Goal: Task Accomplishment & Management: Complete application form

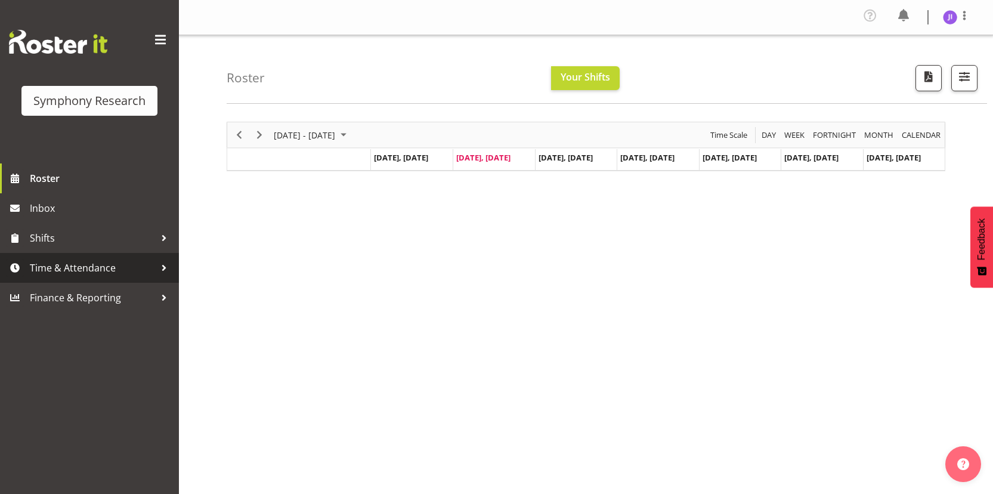
click at [113, 260] on span "Time & Attendance" at bounding box center [92, 268] width 125 height 18
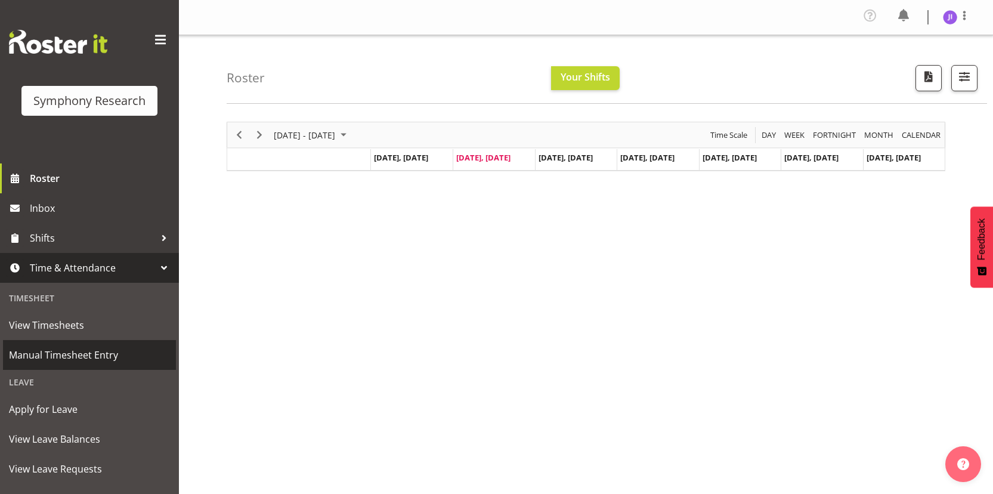
click at [59, 348] on span "Manual Timesheet Entry" at bounding box center [89, 355] width 161 height 18
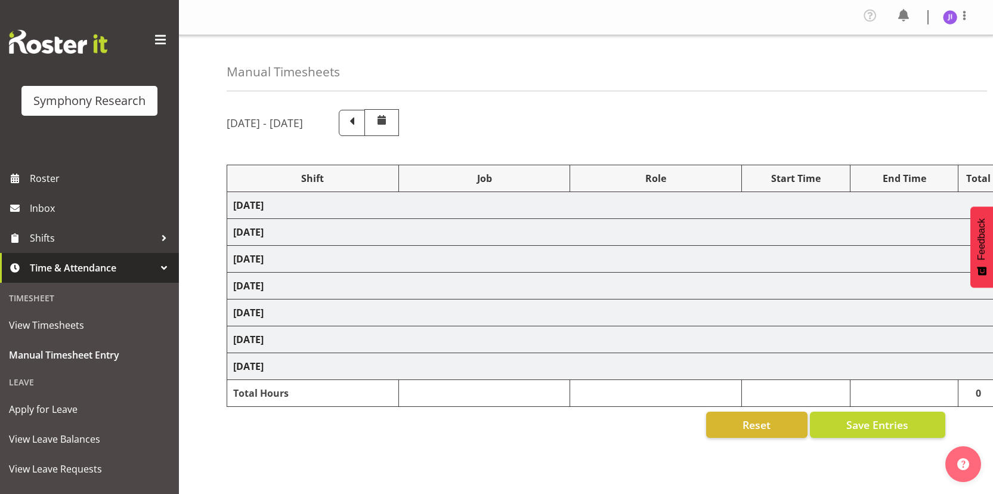
select select "48116"
select select "10585"
select select "48116"
select select "10499"
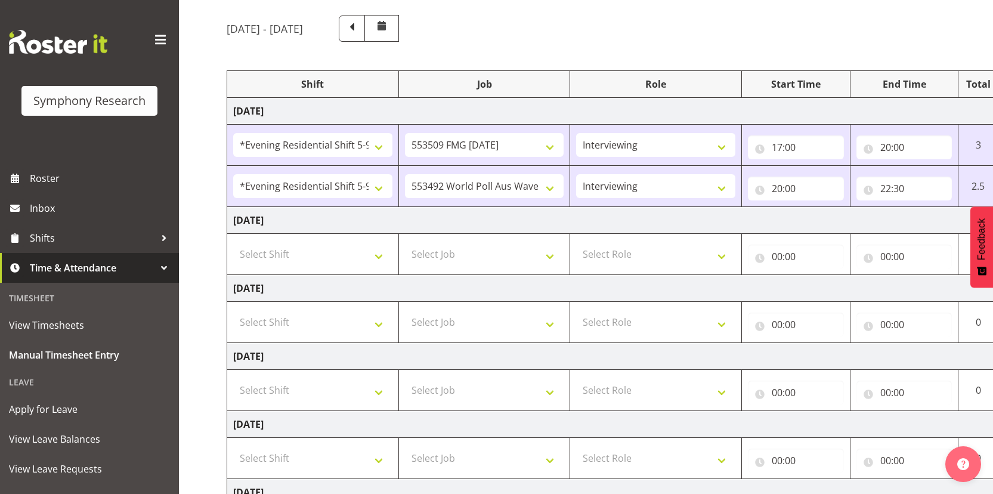
scroll to position [168, 0]
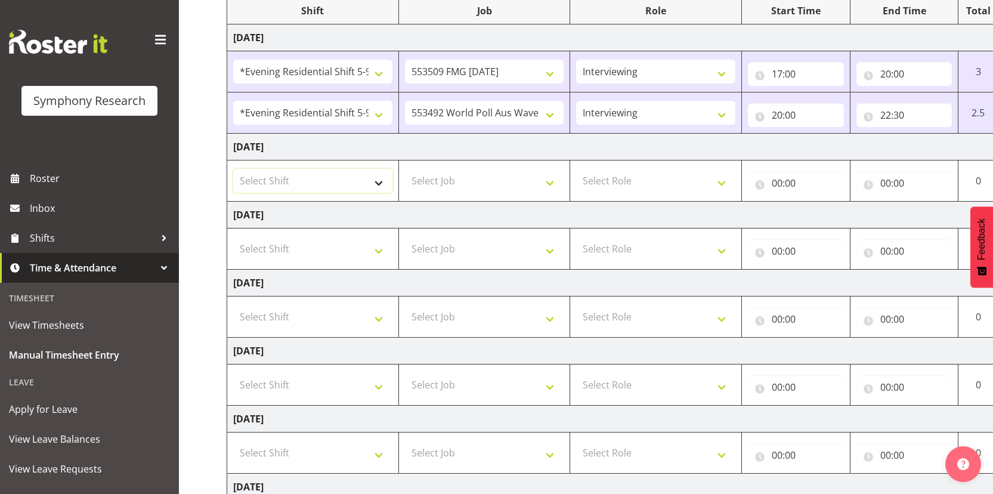
click at [341, 183] on select "Select Shift !!Weekend Residential (Roster IT Shift Label) *Business 9/10am ~ 4…" at bounding box center [312, 181] width 159 height 24
select select "48116"
click at [233, 169] on select "Select Shift !!Weekend Residential (Roster IT Shift Label) *Business 9/10am ~ 4…" at bounding box center [312, 181] width 159 height 24
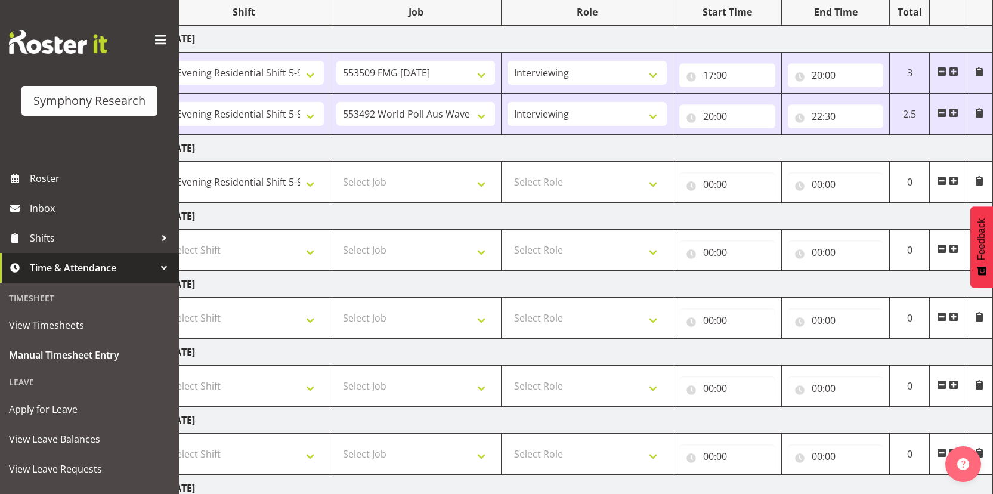
click at [951, 180] on span at bounding box center [954, 181] width 10 height 10
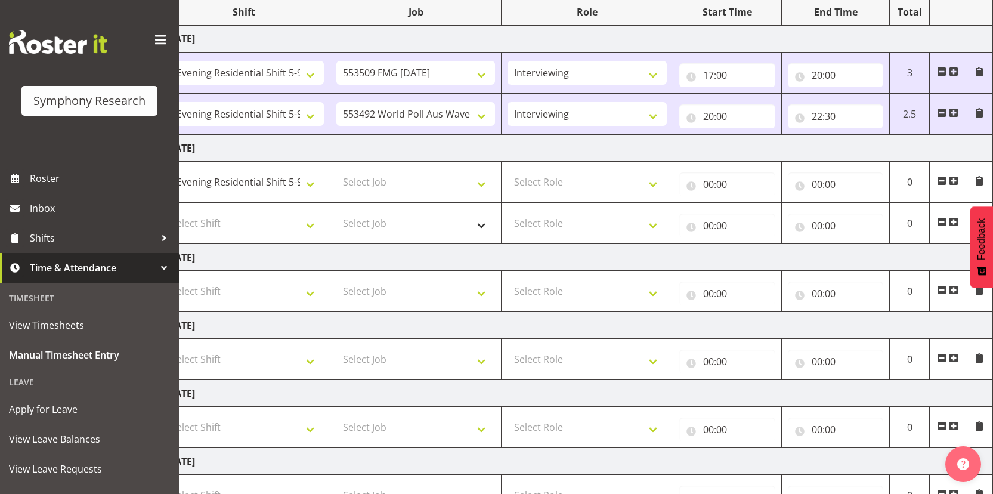
scroll to position [0, 0]
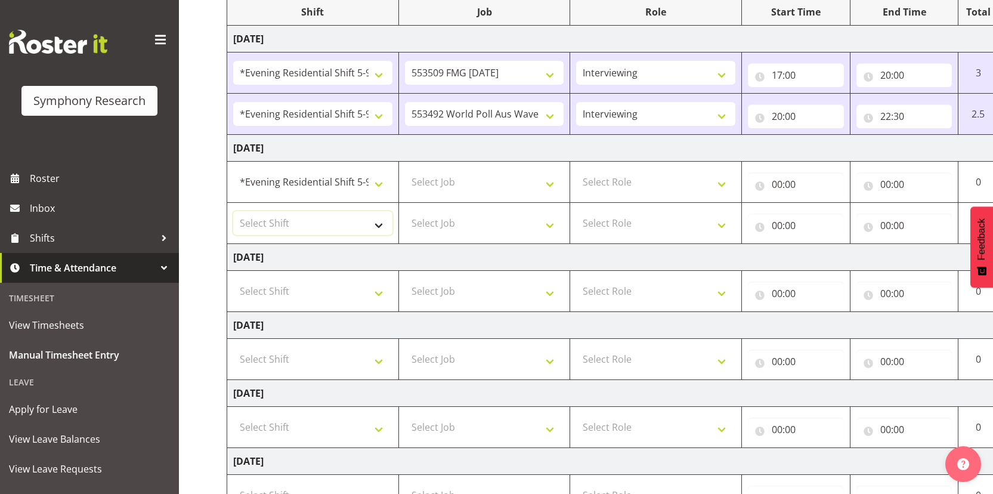
click at [338, 228] on select "Select Shift !!Weekend Residential (Roster IT Shift Label) *Business 9/10am ~ 4…" at bounding box center [312, 223] width 159 height 24
select select "48116"
click at [233, 211] on select "Select Shift !!Weekend Residential (Roster IT Shift Label) *Business 9/10am ~ 4…" at bounding box center [312, 223] width 159 height 24
click at [467, 184] on select "Select Job 550060 IF Admin 553492 World Poll Aus Wave 2 Main 2025 553493 World …" at bounding box center [484, 182] width 159 height 24
select select "10585"
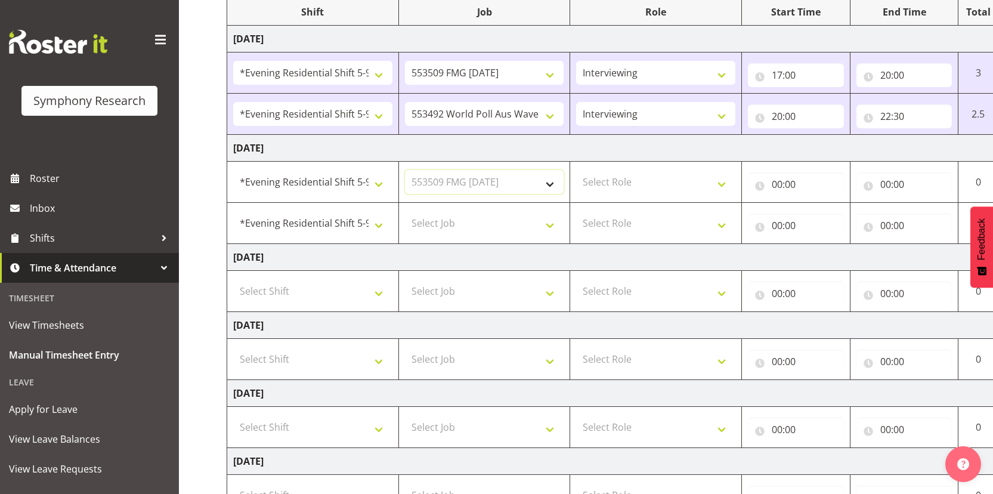
click at [405, 170] on select "Select Job 550060 IF Admin 553492 World Poll Aus Wave 2 Main 2025 553493 World …" at bounding box center [484, 182] width 159 height 24
click at [491, 227] on select "Select Job 550060 IF Admin 553492 World Poll Aus Wave 2 Main 2025 553493 World …" at bounding box center [484, 223] width 159 height 24
select select "10499"
click at [405, 211] on select "Select Job 550060 IF Admin 553492 World Poll Aus Wave 2 Main 2025 553493 World …" at bounding box center [484, 223] width 159 height 24
click at [664, 184] on select "Select Role Interviewing Briefing" at bounding box center [655, 182] width 159 height 24
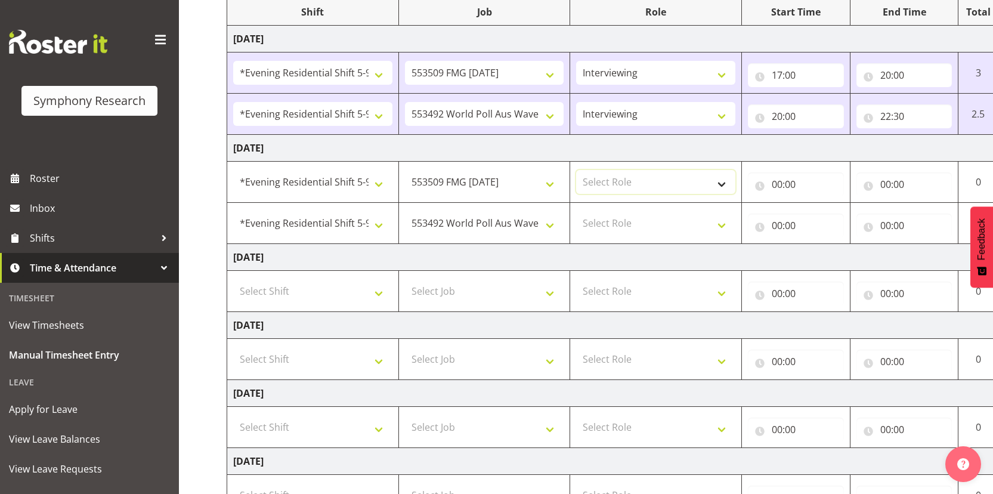
select select "47"
click at [576, 170] on select "Select Role Interviewing Briefing" at bounding box center [655, 182] width 159 height 24
click at [633, 221] on select "Select Role Interviewing Briefing" at bounding box center [655, 223] width 159 height 24
select select "47"
click at [576, 211] on select "Select Role Interviewing Briefing" at bounding box center [655, 223] width 159 height 24
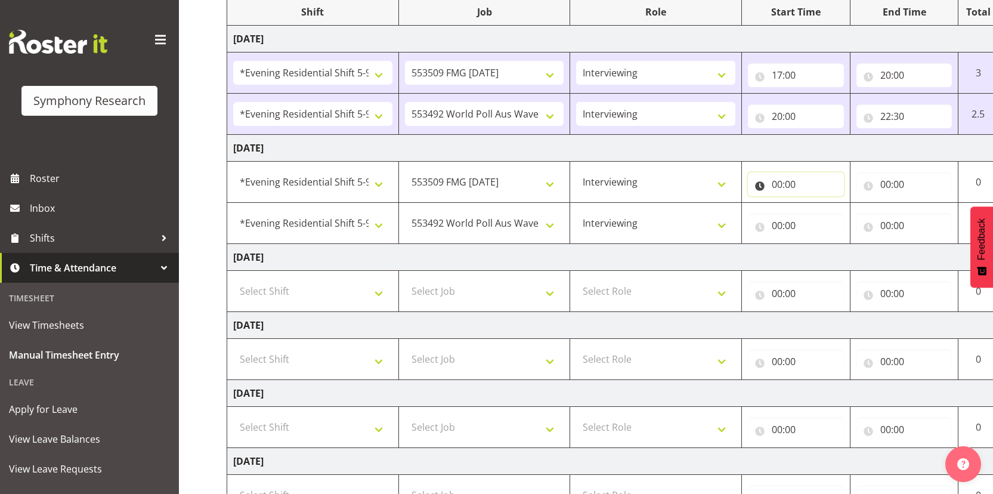
click at [776, 189] on input "00:00" at bounding box center [796, 184] width 96 height 24
click at [824, 220] on select "00 01 02 03 04 05 06 07 08 09 10 11 12 13 14 15 16 17 18 19 20 21 22 23" at bounding box center [829, 215] width 27 height 24
select select "17"
click at [816, 203] on select "00 01 02 03 04 05 06 07 08 09 10 11 12 13 14 15 16 17 18 19 20 21 22 23" at bounding box center [829, 215] width 27 height 24
type input "17:00"
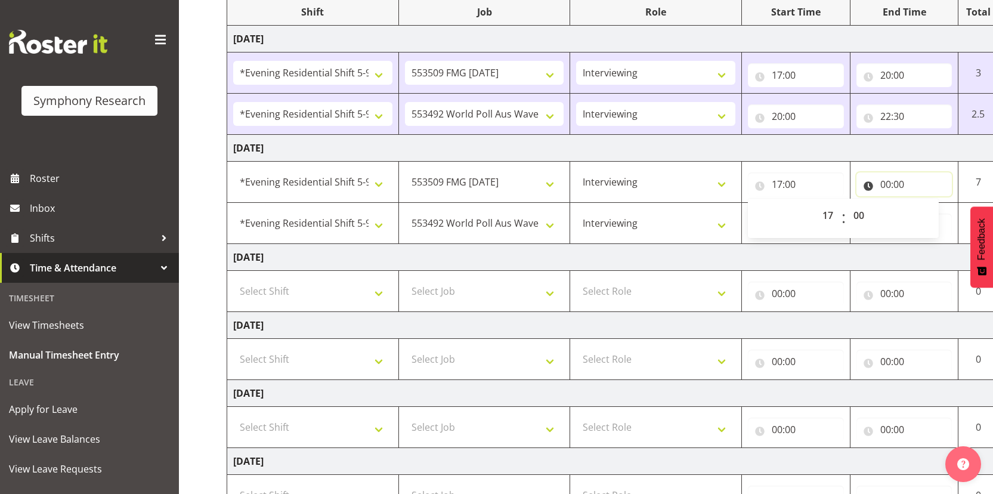
click at [888, 181] on input "00:00" at bounding box center [905, 184] width 96 height 24
click at [938, 215] on select "00 01 02 03 04 05 06 07 08 09 10 11 12 13 14 15 16 17 18 19 20 21 22 23" at bounding box center [938, 215] width 27 height 24
select select "20"
click at [925, 203] on select "00 01 02 03 04 05 06 07 08 09 10 11 12 13 14 15 16 17 18 19 20 21 22 23" at bounding box center [938, 215] width 27 height 24
type input "20:00"
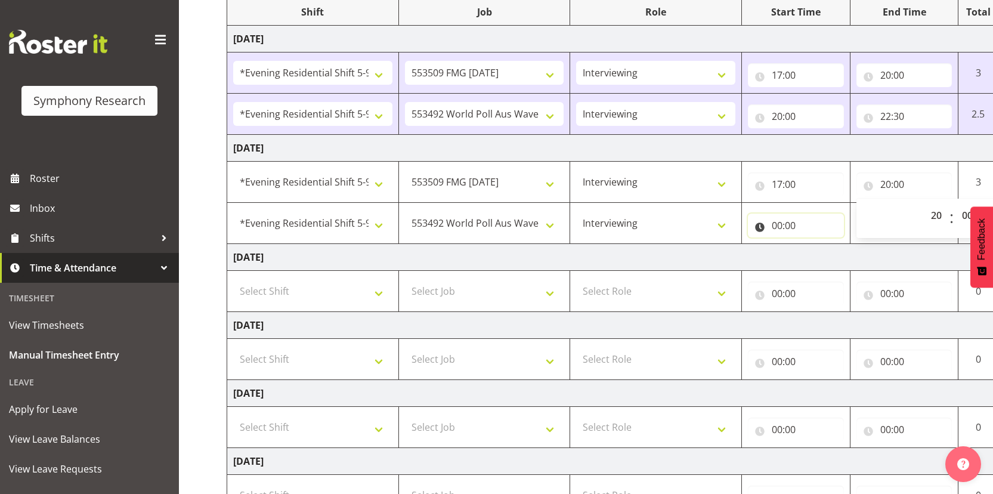
click at [778, 226] on input "00:00" at bounding box center [796, 226] width 96 height 24
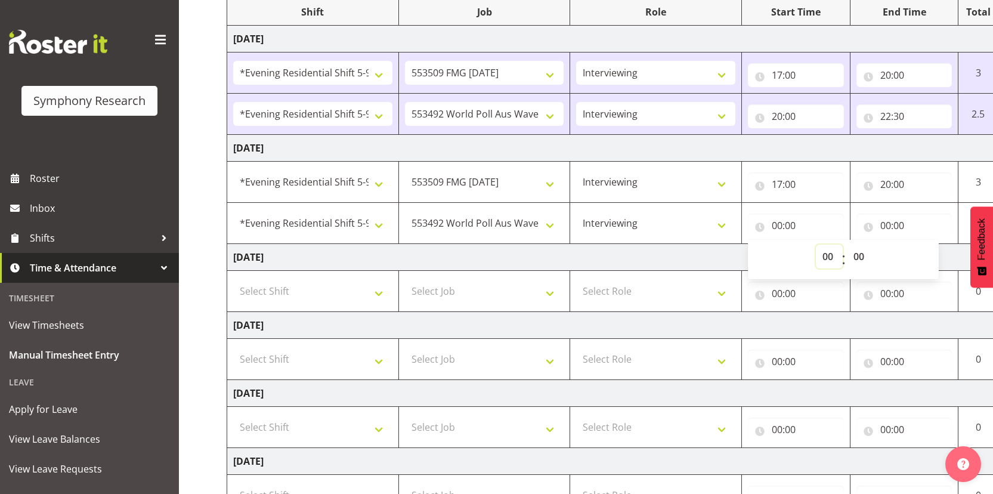
click at [832, 259] on select "00 01 02 03 04 05 06 07 08 09 10 11 12 13 14 15 16 17 18 19 20 21 22 23" at bounding box center [829, 257] width 27 height 24
select select "20"
click at [816, 245] on select "00 01 02 03 04 05 06 07 08 09 10 11 12 13 14 15 16 17 18 19 20 21 22 23" at bounding box center [829, 257] width 27 height 24
type input "20:00"
click at [888, 223] on input "00:00" at bounding box center [905, 226] width 96 height 24
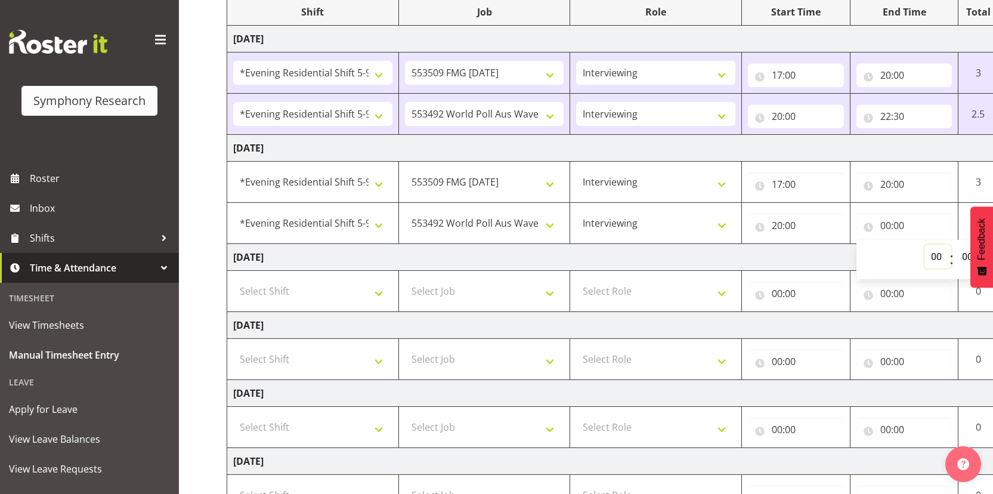
click at [929, 252] on select "00 01 02 03 04 05 06 07 08 09 10 11 12 13 14 15 16 17 18 19 20 21 22 23" at bounding box center [938, 257] width 27 height 24
select select "22"
click at [925, 245] on select "00 01 02 03 04 05 06 07 08 09 10 11 12 13 14 15 16 17 18 19 20 21 22 23" at bounding box center [938, 257] width 27 height 24
type input "22:00"
click at [963, 258] on select "00 01 02 03 04 05 06 07 08 09 10 11 12 13 14 15 16 17 18 19 20 21 22 23 24 25 2…" at bounding box center [969, 257] width 27 height 24
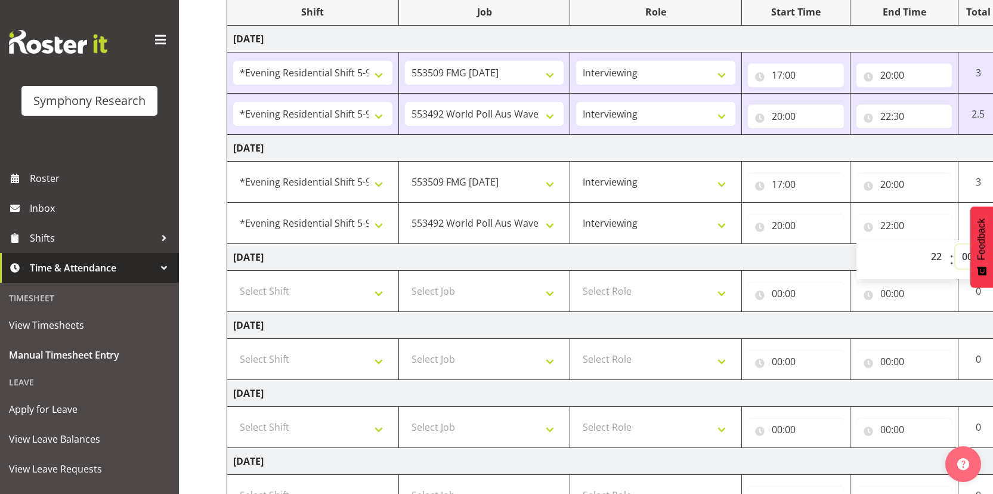
select select "30"
click at [956, 245] on select "00 01 02 03 04 05 06 07 08 09 10 11 12 13 14 15 16 17 18 19 20 21 22 23 24 25 2…" at bounding box center [969, 257] width 27 height 24
type input "22:30"
click at [737, 251] on td "[DATE]" at bounding box center [644, 257] width 835 height 27
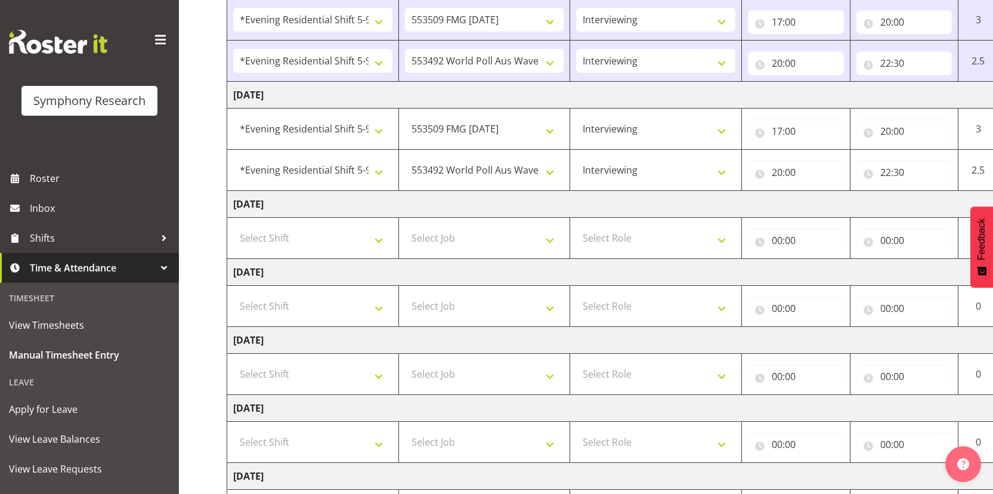
scroll to position [332, 0]
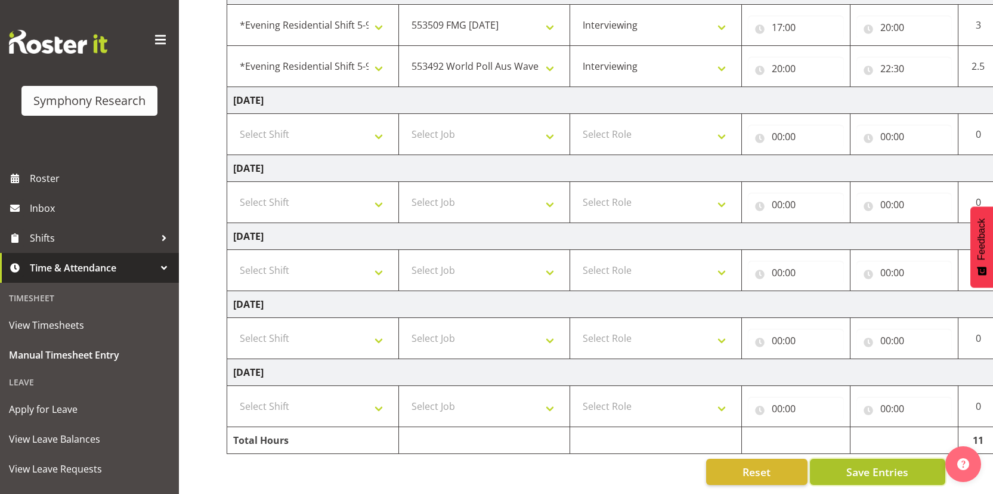
click at [860, 464] on span "Save Entries" at bounding box center [878, 472] width 62 height 16
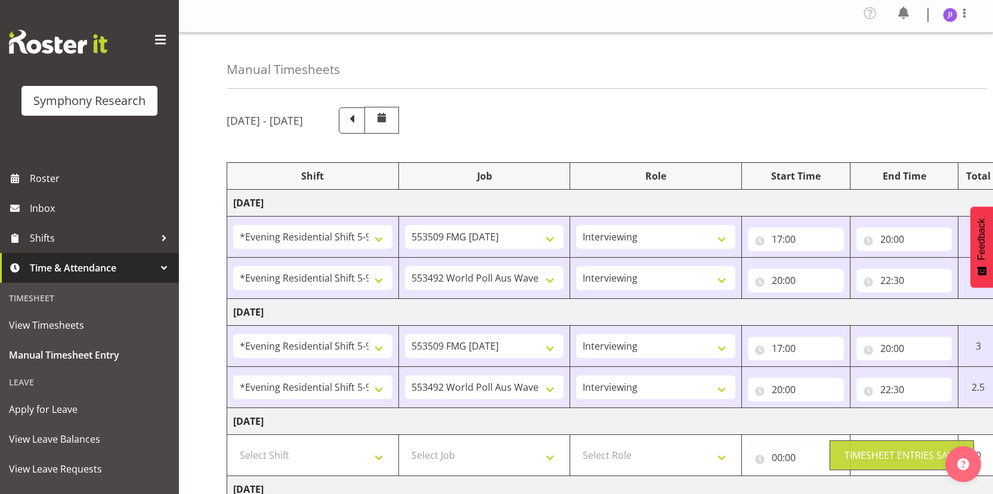
scroll to position [0, 0]
